Goal: Task Accomplishment & Management: Manage account settings

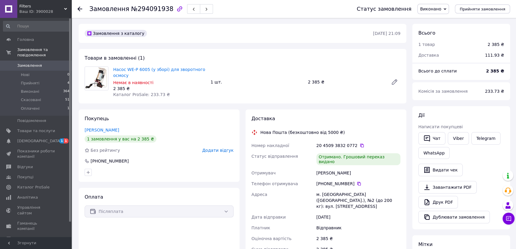
click at [50, 63] on span "Замовлення" at bounding box center [36, 65] width 38 height 5
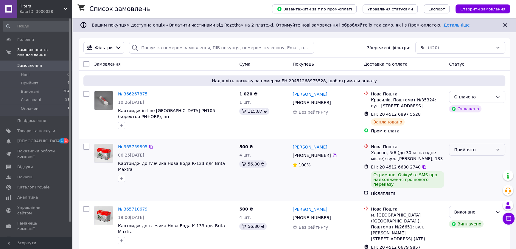
click at [498, 151] on icon at bounding box center [498, 150] width 3 height 2
click at [492, 169] on li "Виконано" at bounding box center [478, 168] width 56 height 11
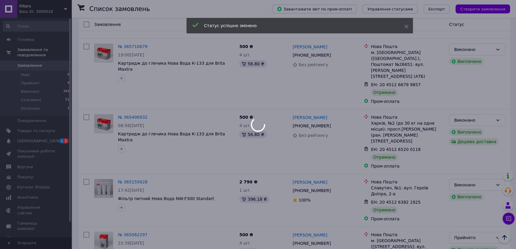
scroll to position [190, 0]
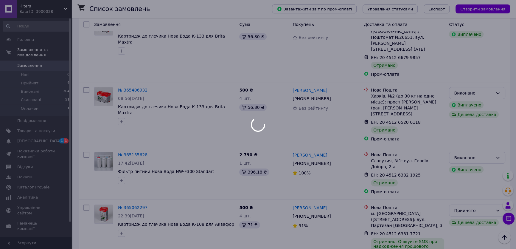
click at [496, 187] on div at bounding box center [258, 124] width 516 height 249
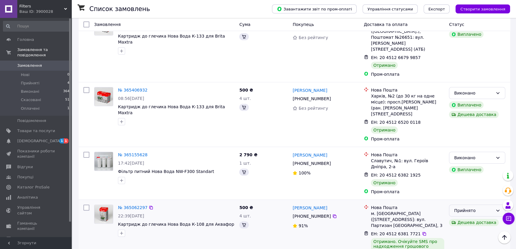
click at [495, 204] on div "Прийнято" at bounding box center [477, 210] width 56 height 12
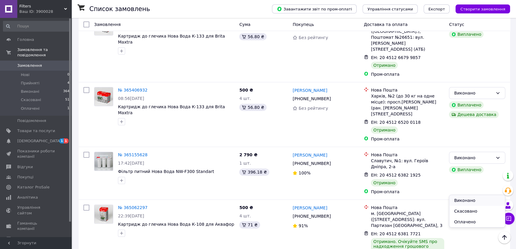
click at [479, 199] on li "Виконано" at bounding box center [478, 200] width 56 height 11
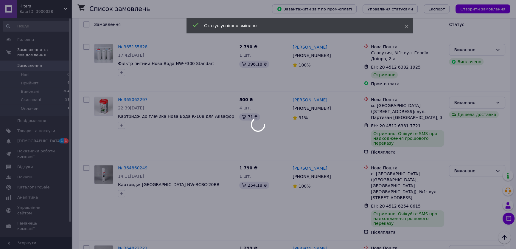
scroll to position [298, 0]
click at [497, 200] on div at bounding box center [258, 124] width 516 height 249
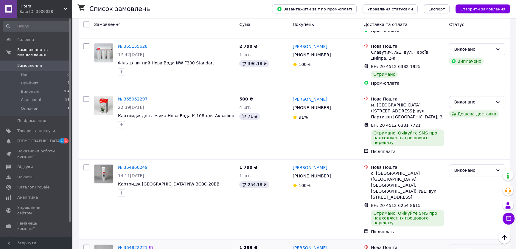
click at [495, 244] on div "Прийнято" at bounding box center [477, 250] width 56 height 12
click at [483, 210] on li "Виконано" at bounding box center [478, 212] width 56 height 11
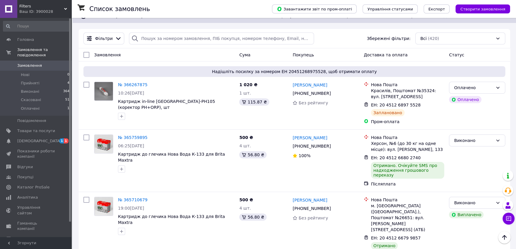
scroll to position [0, 0]
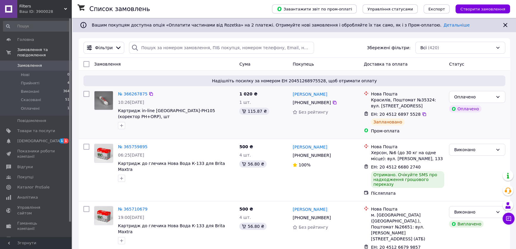
click at [98, 102] on img at bounding box center [103, 100] width 18 height 18
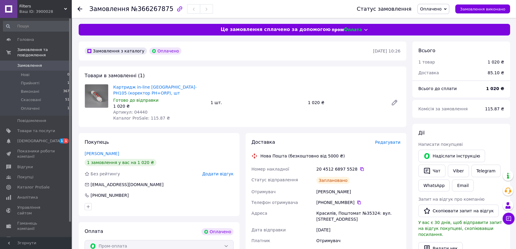
click at [315, 212] on div "Красилів, Поштомат №35324: вул. [STREET_ADDRESS]" at bounding box center [358, 216] width 86 height 17
drag, startPoint x: 317, startPoint y: 212, endPoint x: 371, endPoint y: 211, distance: 54.6
click at [371, 211] on div "Красилів, Поштомат №35324: вул. [STREET_ADDRESS]" at bounding box center [358, 216] width 86 height 17
copy div "Красилів, Поштомат №35324"
drag, startPoint x: 316, startPoint y: 191, endPoint x: 343, endPoint y: 192, distance: 27.2
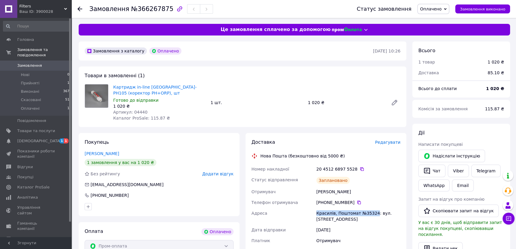
click at [343, 192] on div "Іванчук тетяна" at bounding box center [358, 191] width 86 height 11
copy div "Іванчук тетяна"
drag, startPoint x: 351, startPoint y: 167, endPoint x: 316, endPoint y: 168, distance: 35.2
click at [316, 168] on div "20 4512 6897 5528" at bounding box center [358, 169] width 86 height 11
copy div "20 4512 6897 5528"
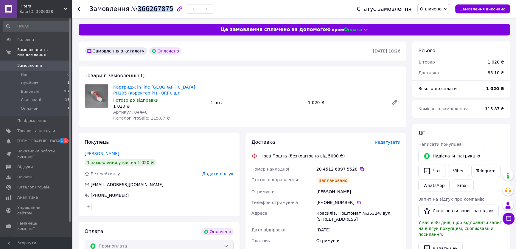
drag, startPoint x: 162, startPoint y: 10, endPoint x: 134, endPoint y: 10, distance: 28.9
click at [134, 10] on span "№366267875" at bounding box center [152, 8] width 42 height 7
copy span "366267875"
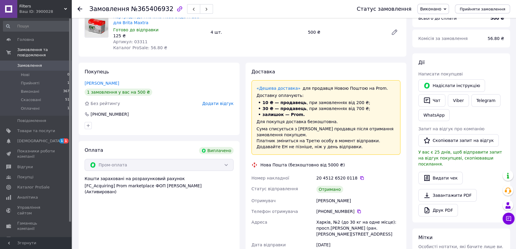
scroll to position [54, 0]
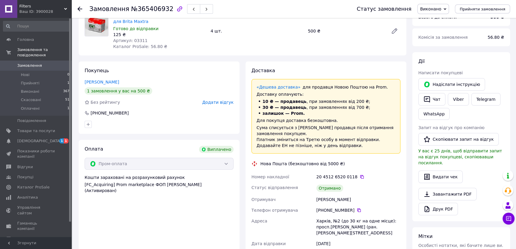
click at [37, 63] on span "Замовлення" at bounding box center [29, 65] width 25 height 5
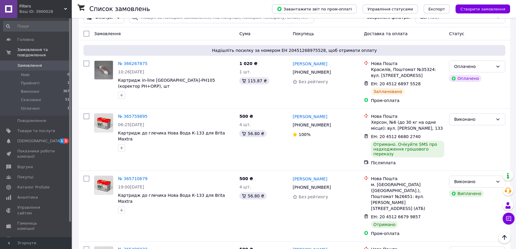
scroll to position [27, 0]
